Goal: Find contact information: Obtain details needed to contact an individual or organization

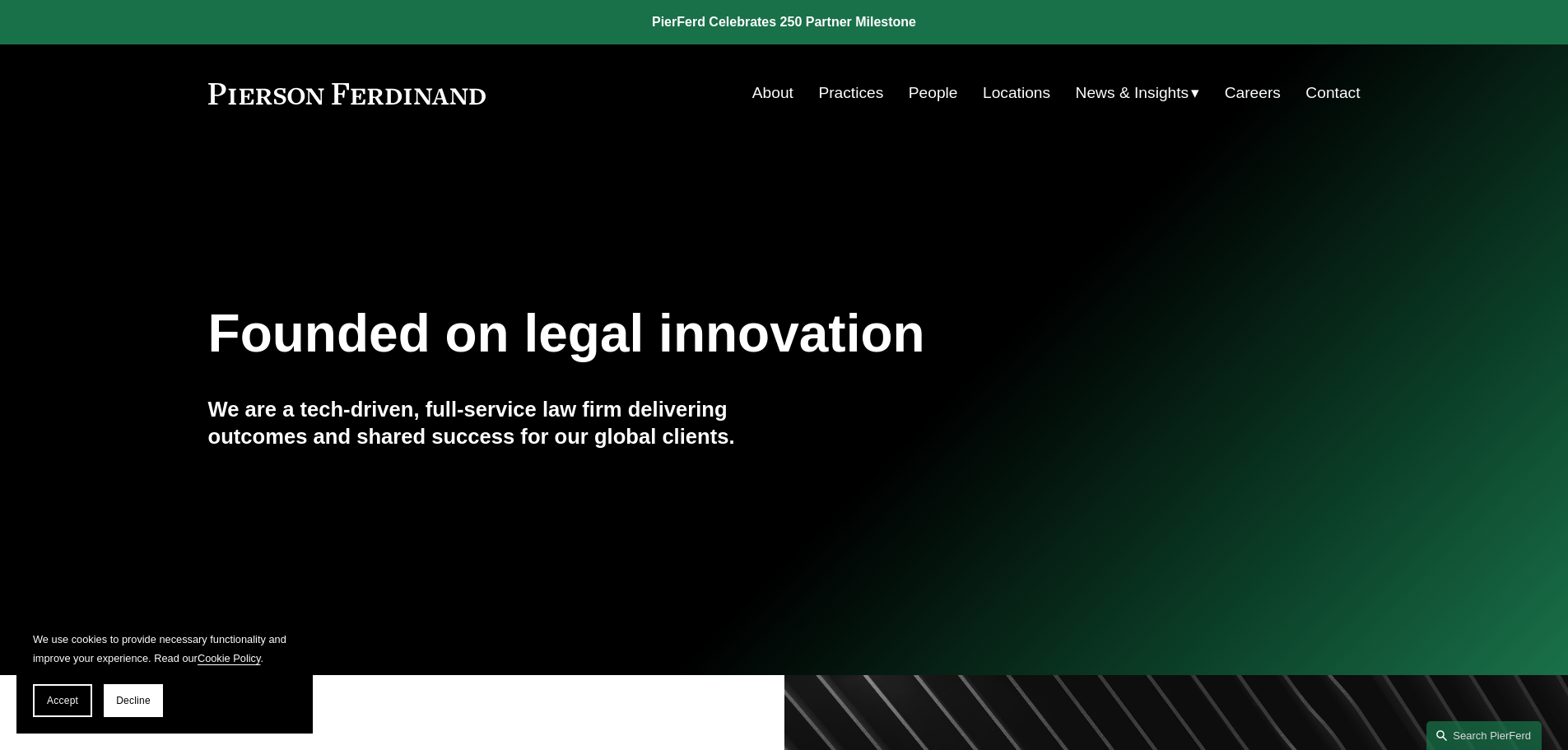
click at [1349, 89] on link "Contact" at bounding box center [1333, 93] width 55 height 32
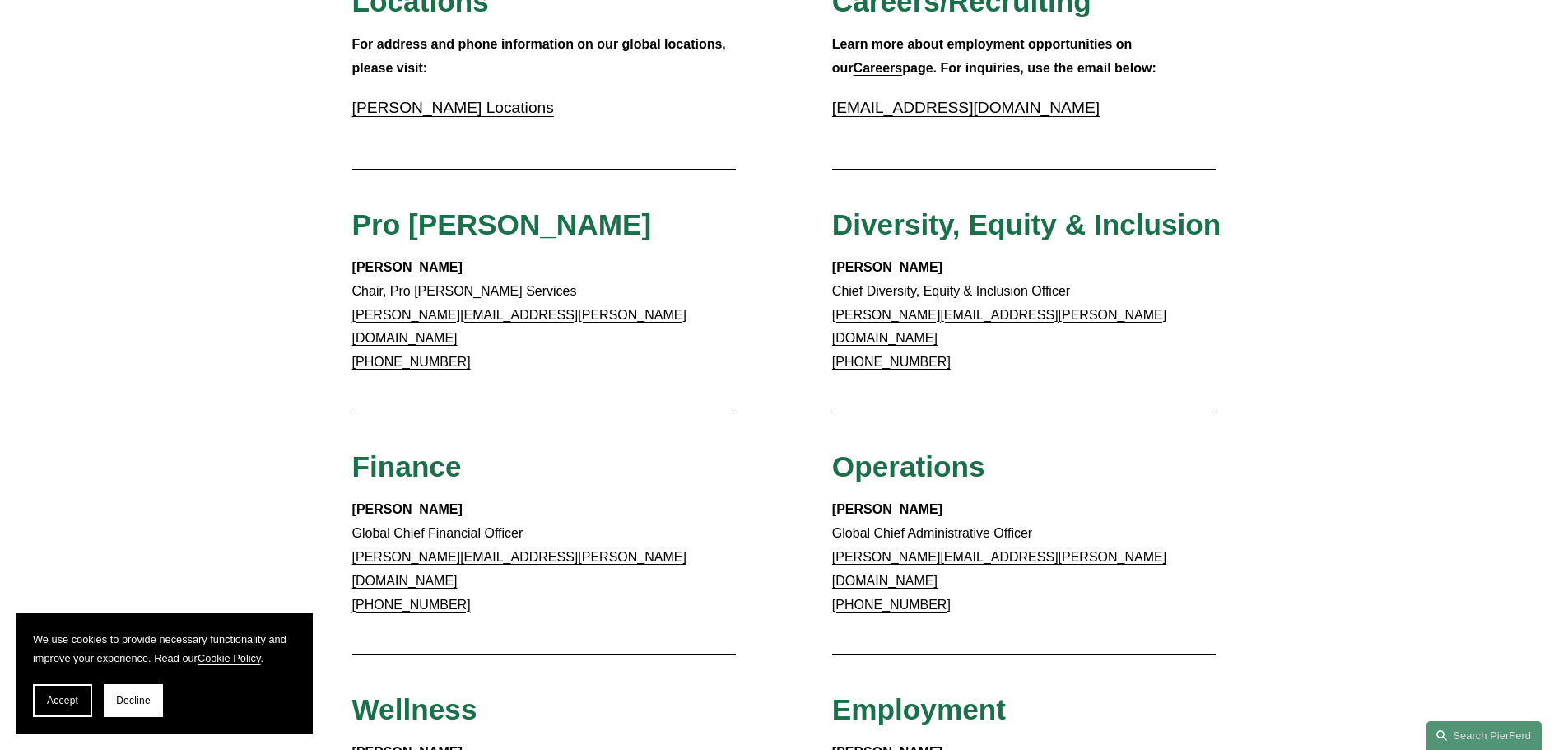
scroll to position [741, 0]
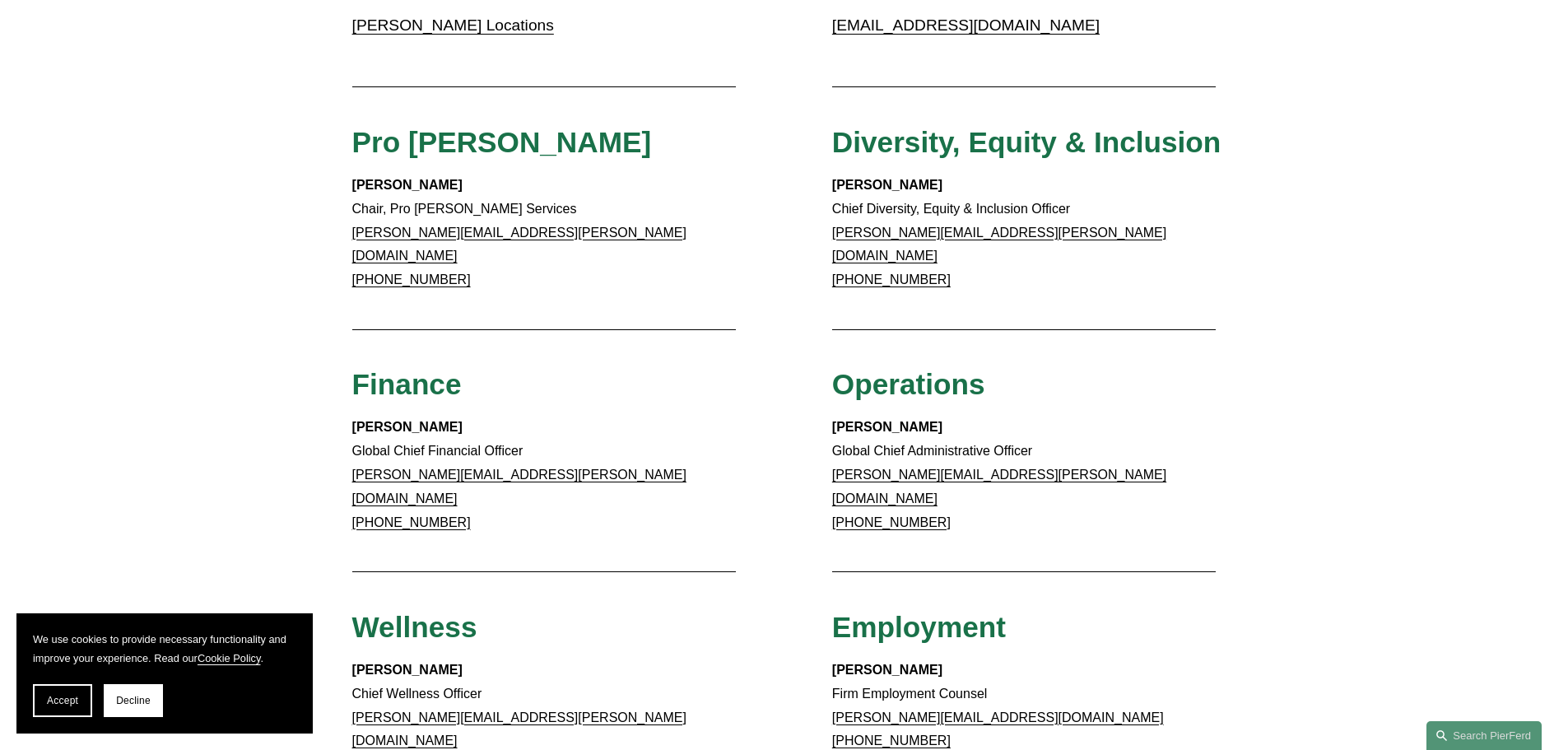
click at [771, 164] on div "Client Inquiries For all client inquiries, please use the email below: inquirie…" at bounding box center [784, 324] width 1568 height 1639
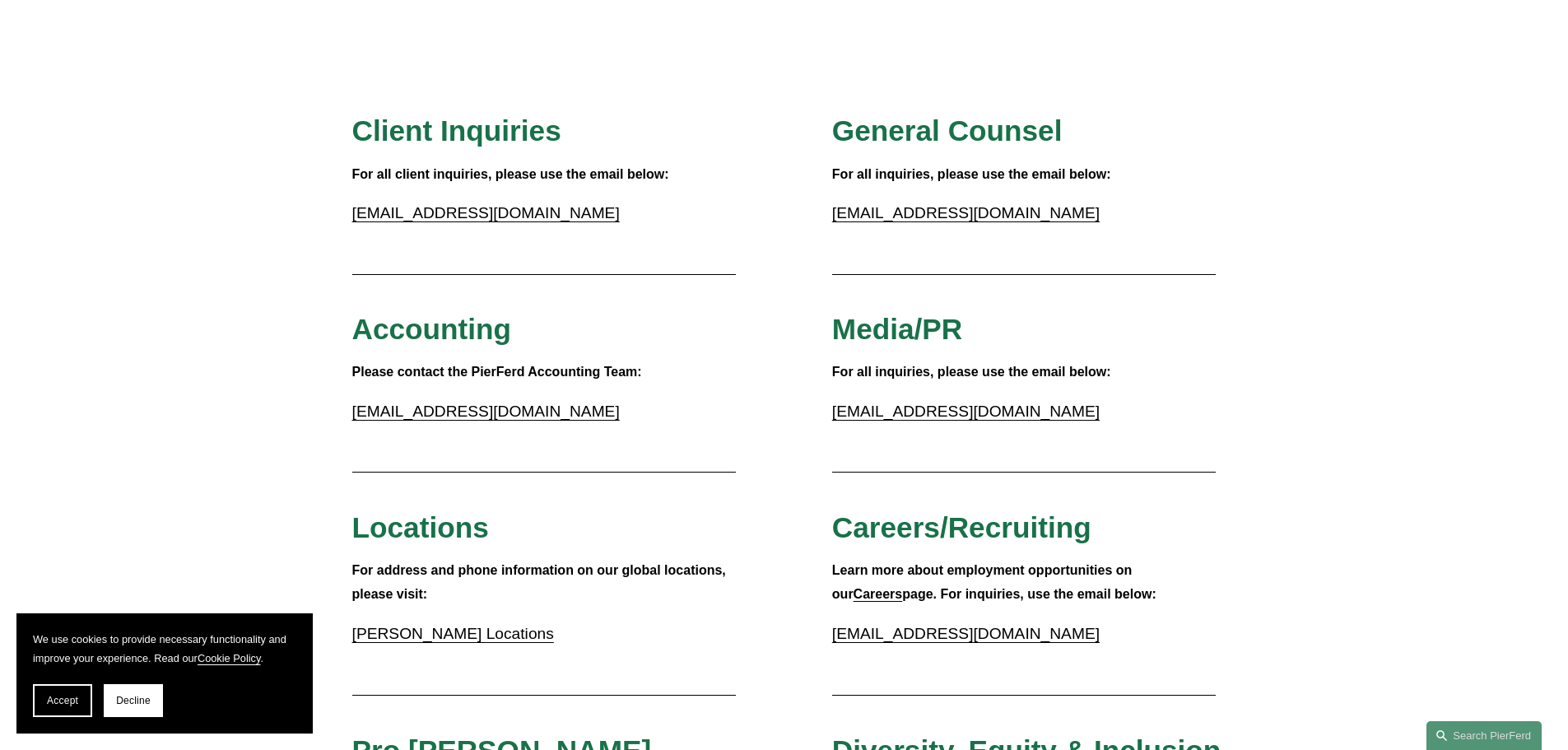
scroll to position [82, 0]
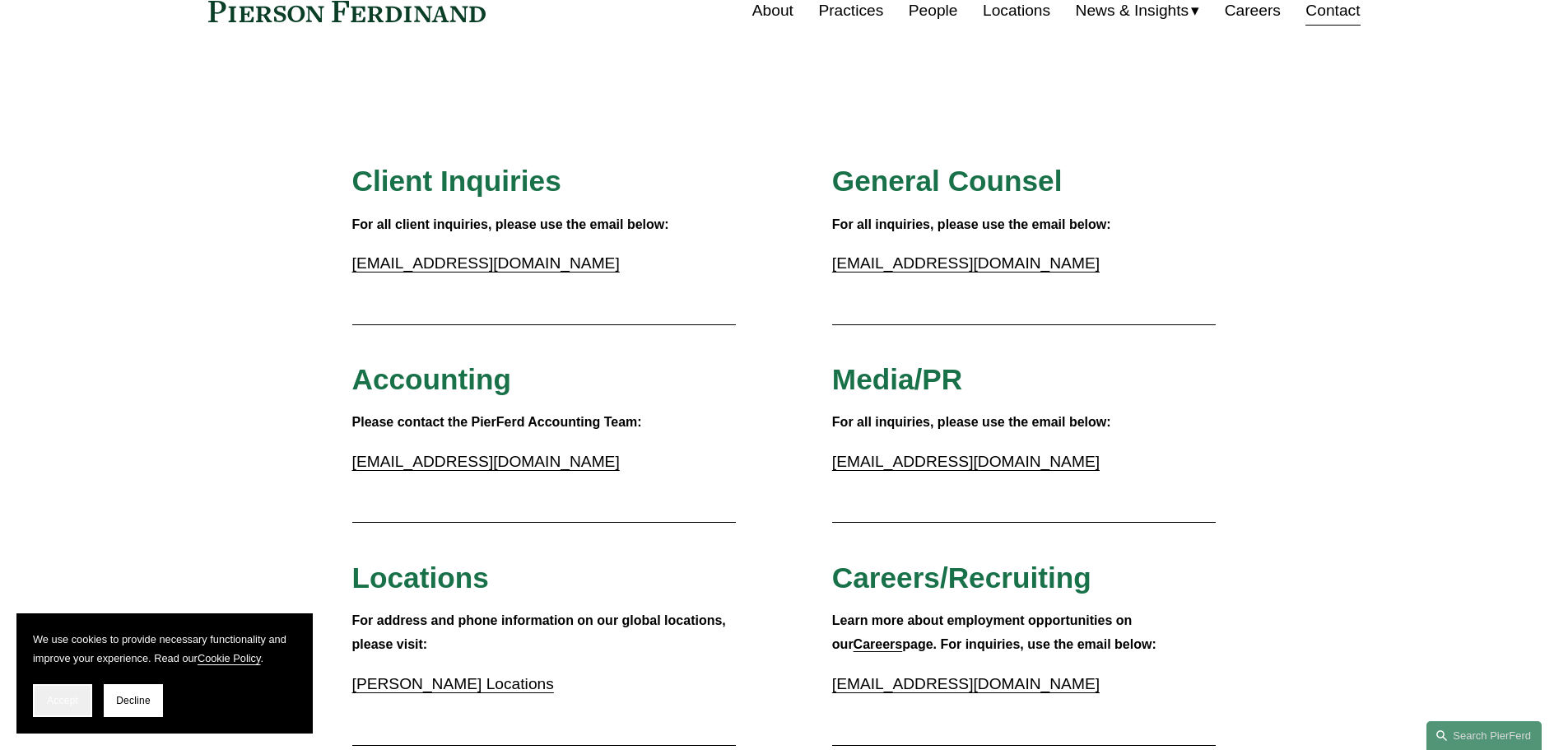
click at [69, 700] on span "Accept" at bounding box center [63, 701] width 32 height 12
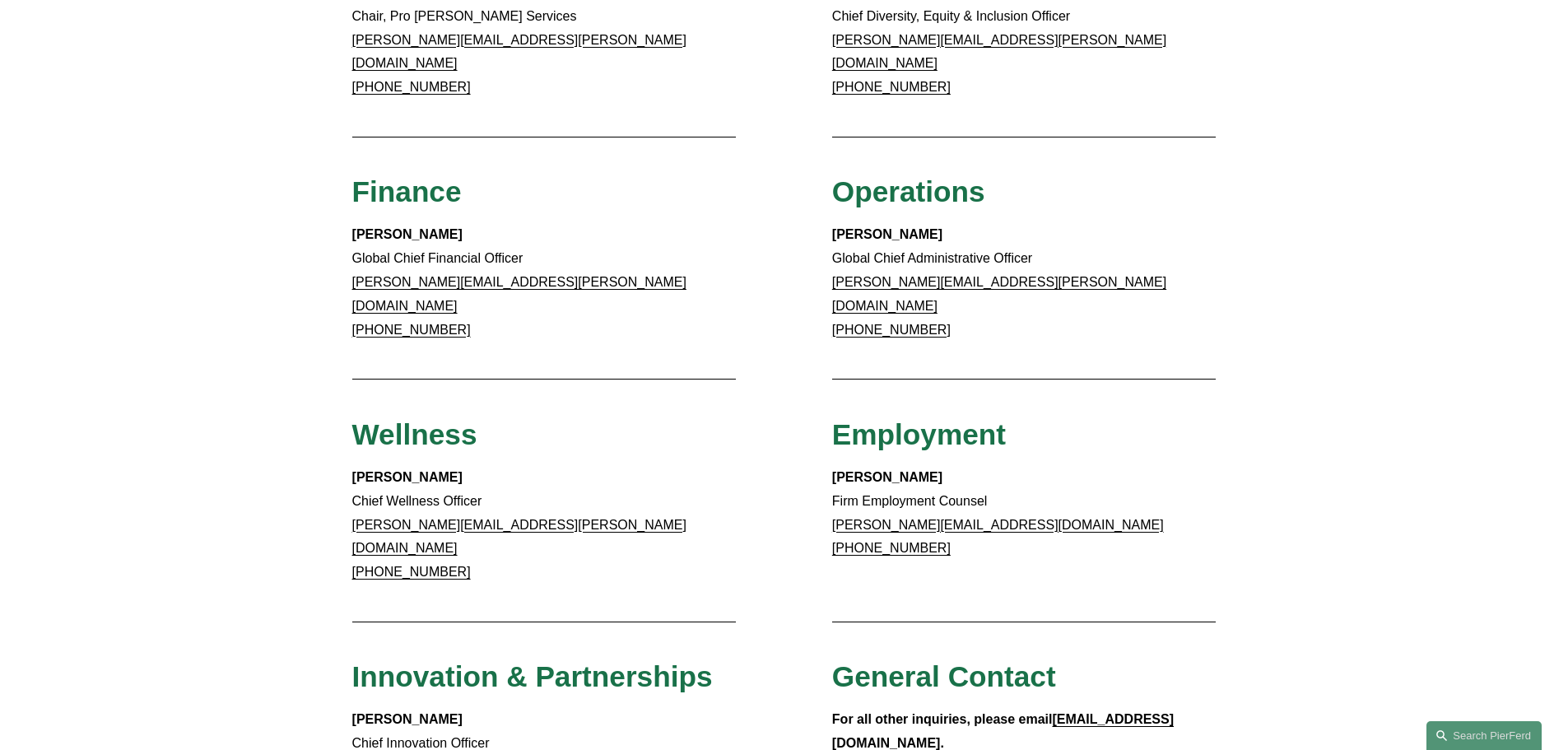
scroll to position [906, 0]
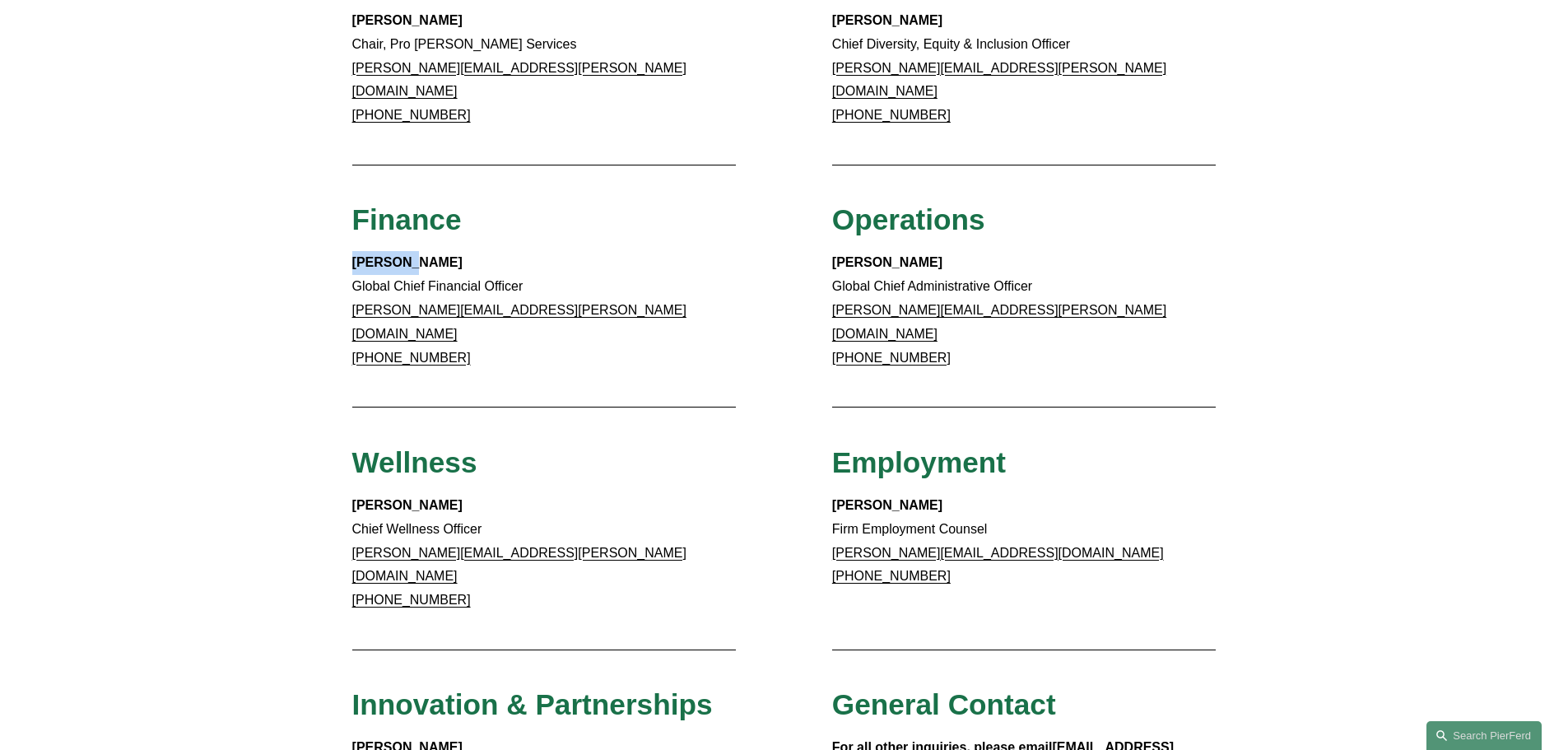
drag, startPoint x: 354, startPoint y: 244, endPoint x: 403, endPoint y: 245, distance: 49.0
click at [403, 255] on strong "Meredith Mendes" at bounding box center [407, 262] width 110 height 14
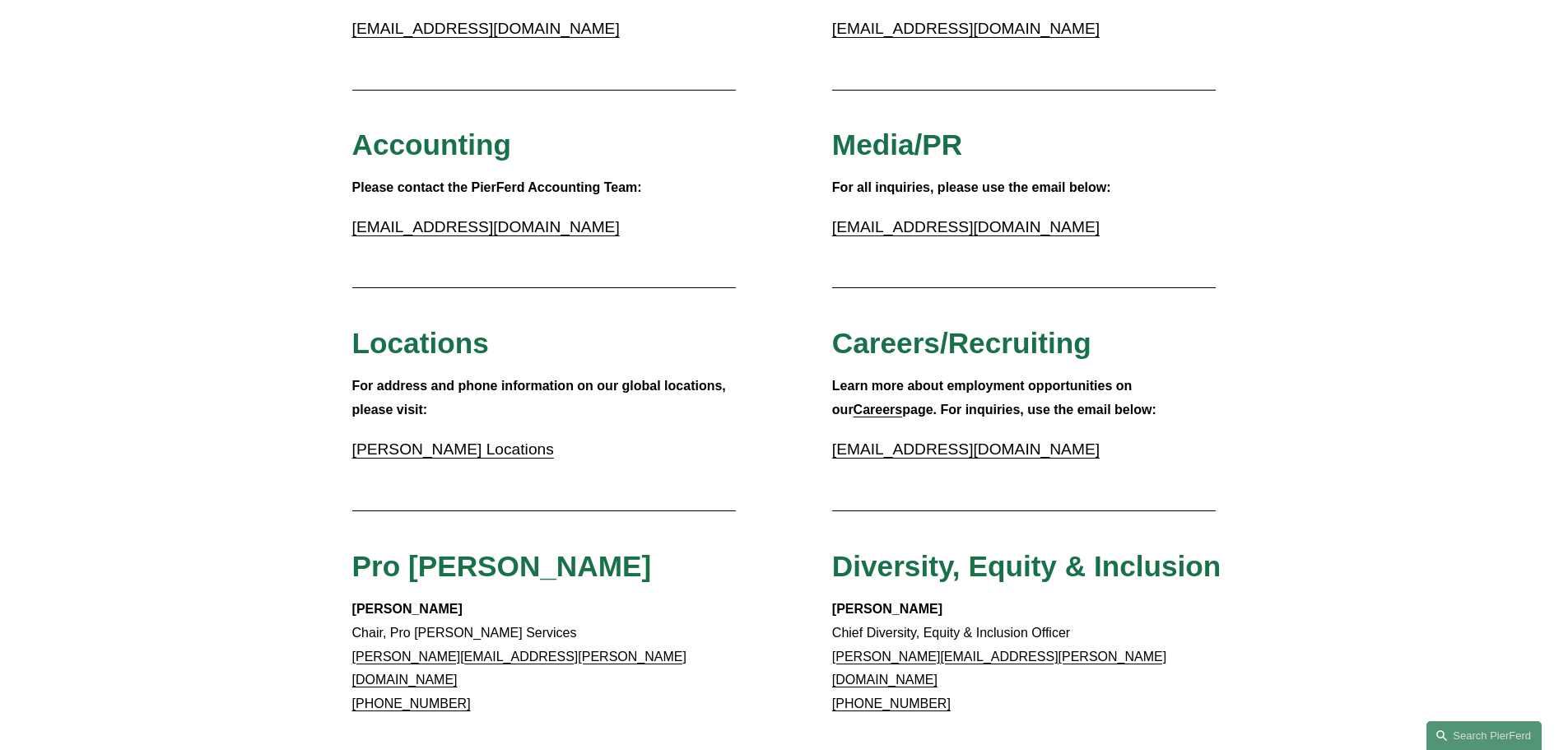
scroll to position [411, 0]
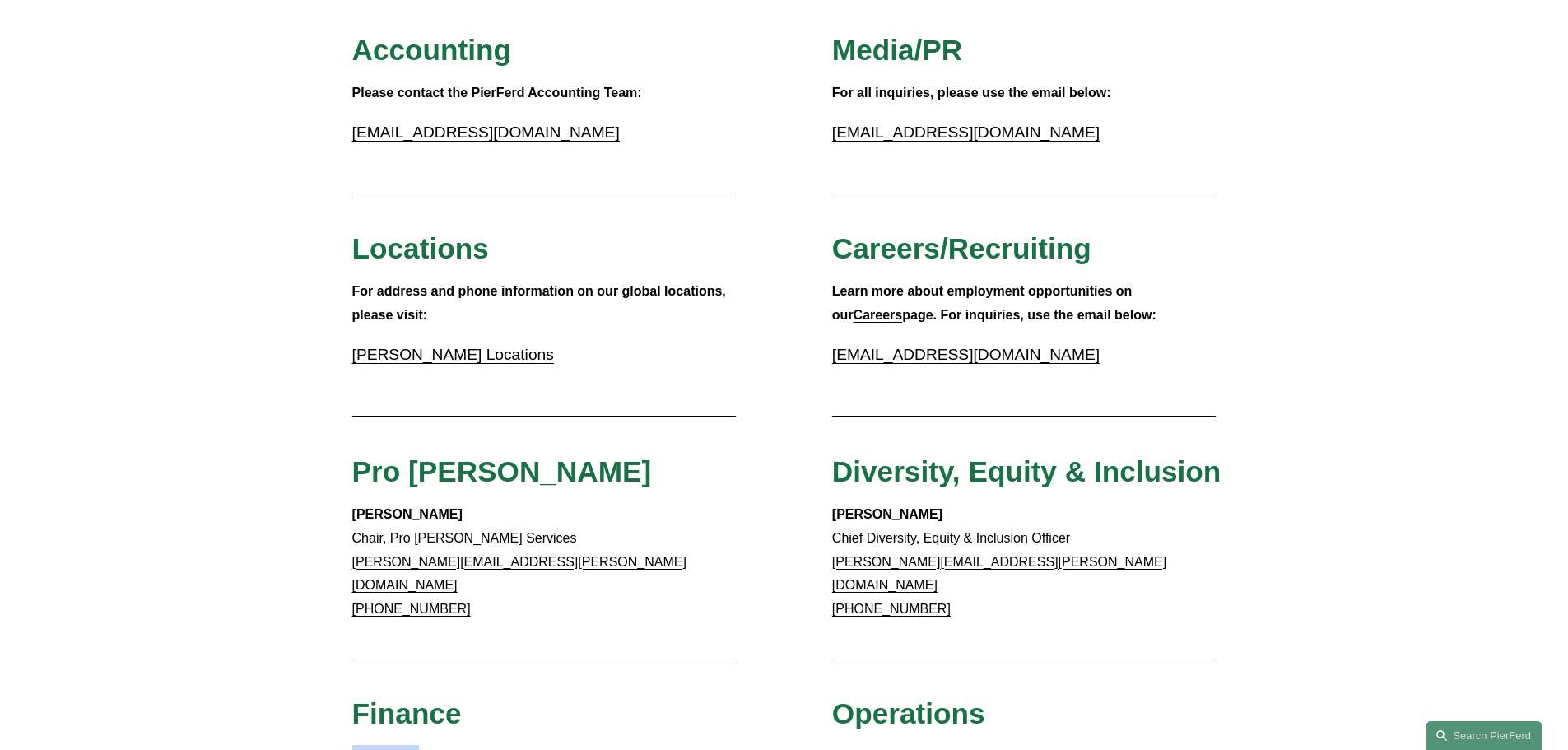
click at [509, 353] on link "Pierson Ferdinand Locations" at bounding box center [453, 354] width 202 height 17
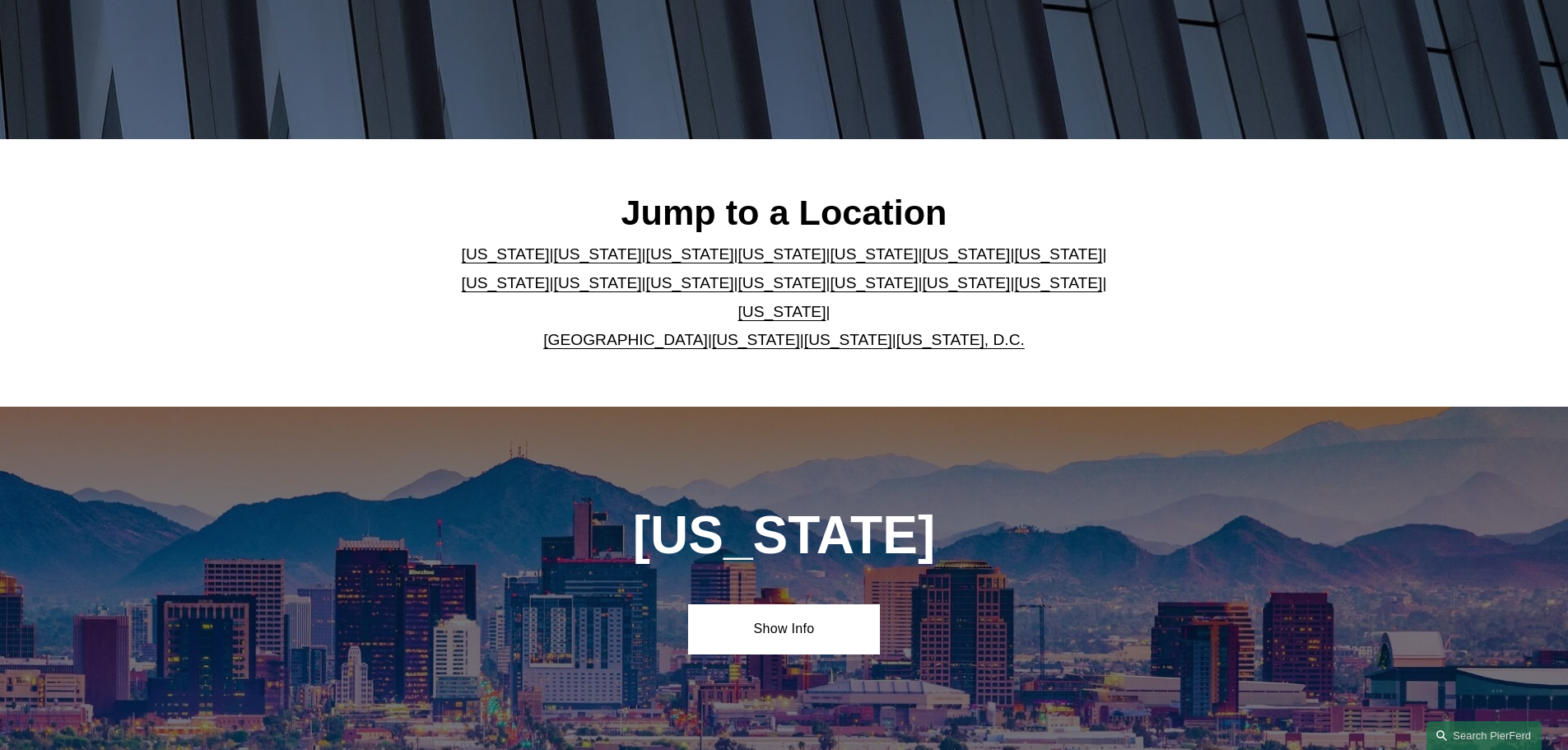
scroll to position [330, 0]
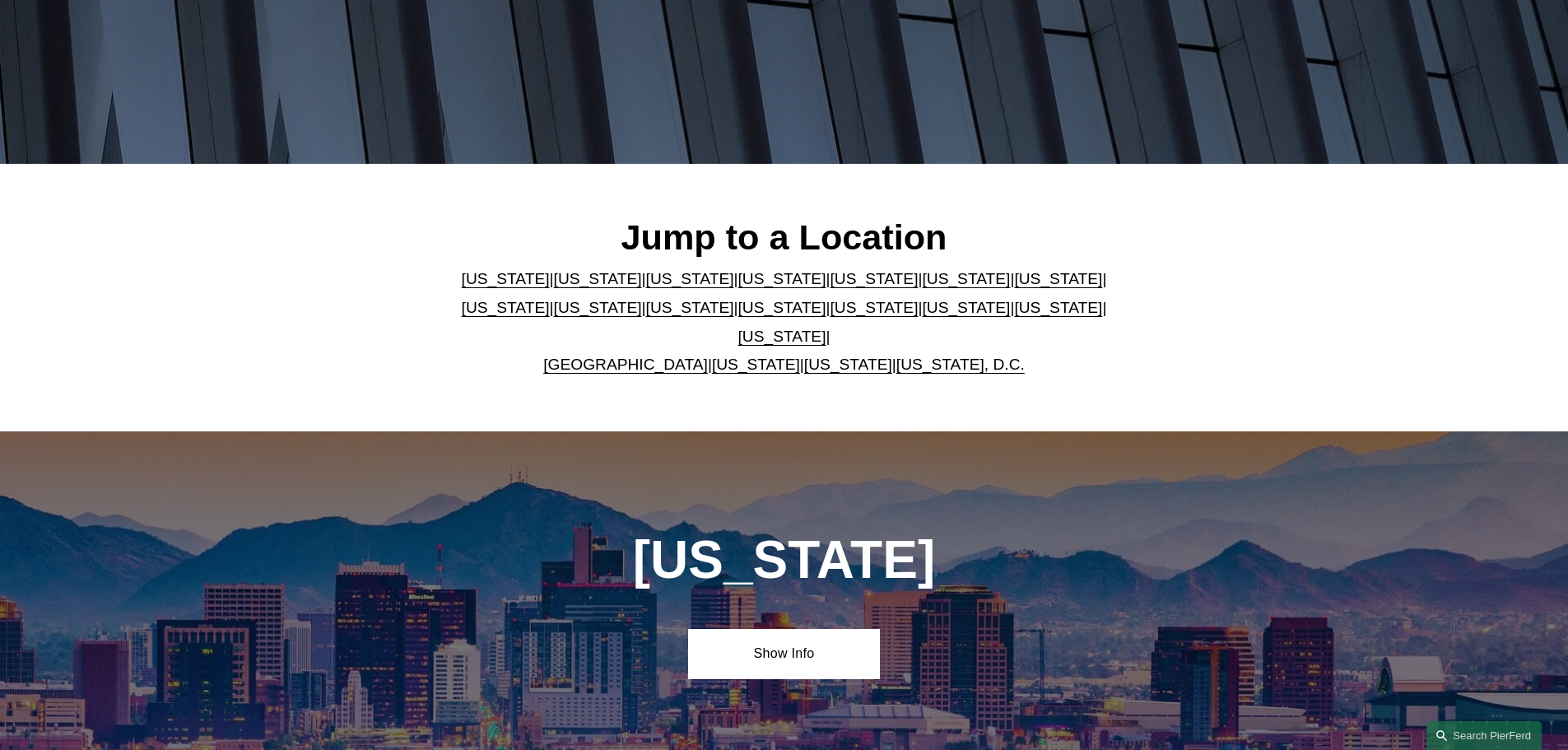
click at [1014, 287] on link "Illinois" at bounding box center [1058, 278] width 88 height 17
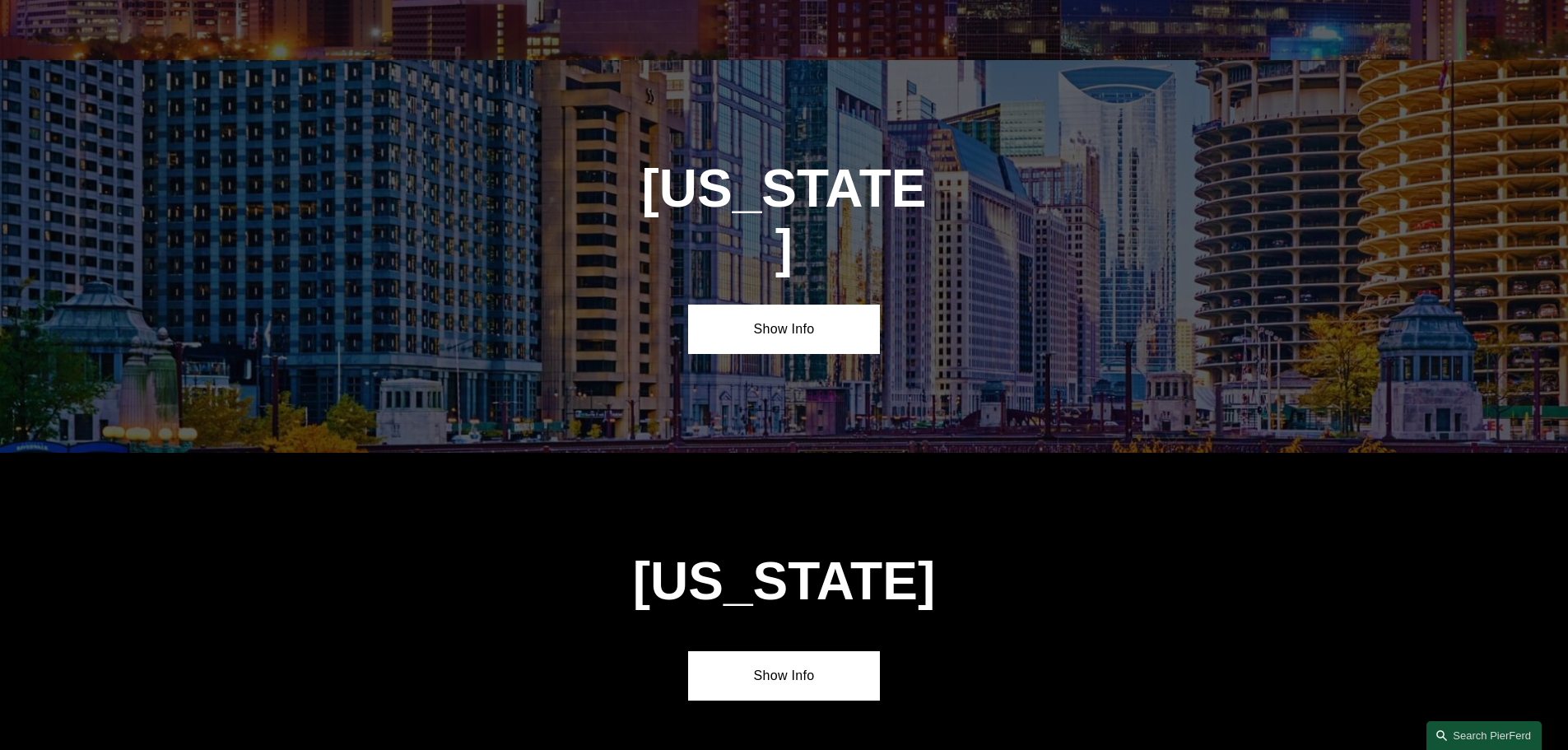
scroll to position [2829, 0]
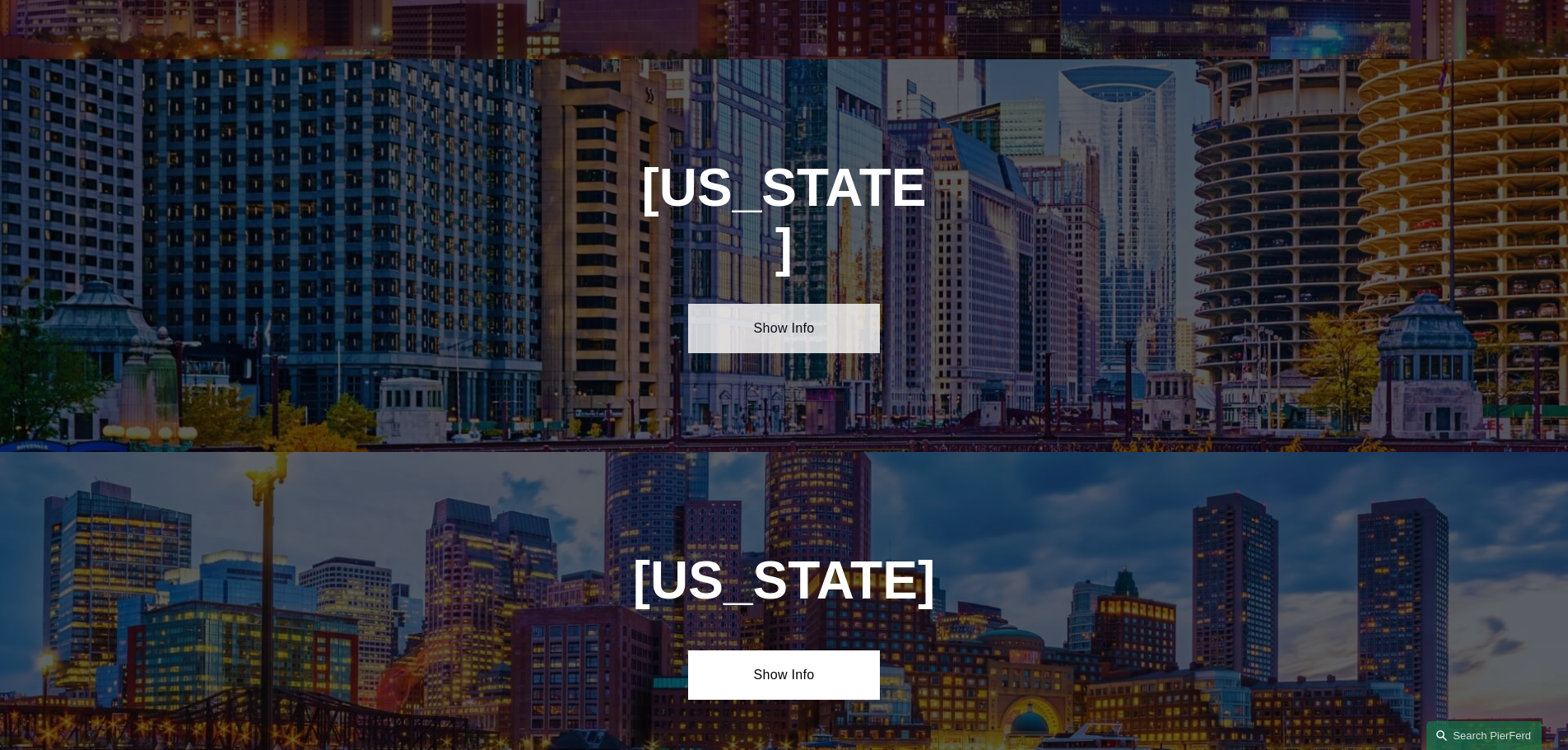
click at [794, 304] on link "Show Info" at bounding box center [784, 329] width 192 height 50
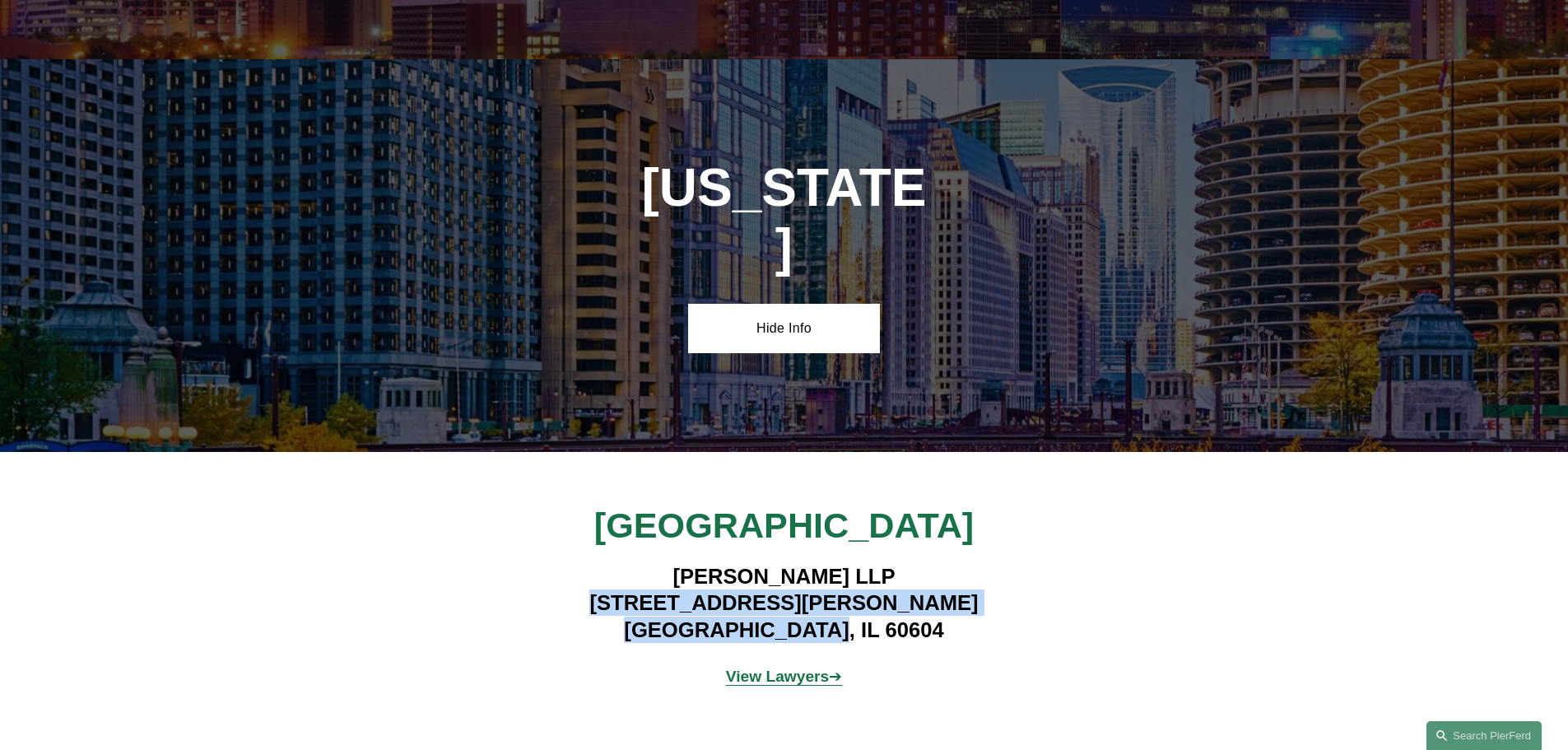
drag, startPoint x: 650, startPoint y: 496, endPoint x: 929, endPoint y: 518, distance: 279.9
click at [929, 563] on h4 "Pierson Ferdinand LLP 111 W. Jackson, Suite 1700 Chicago, IL 60604" at bounding box center [784, 603] width 480 height 79
